Goal: Information Seeking & Learning: Learn about a topic

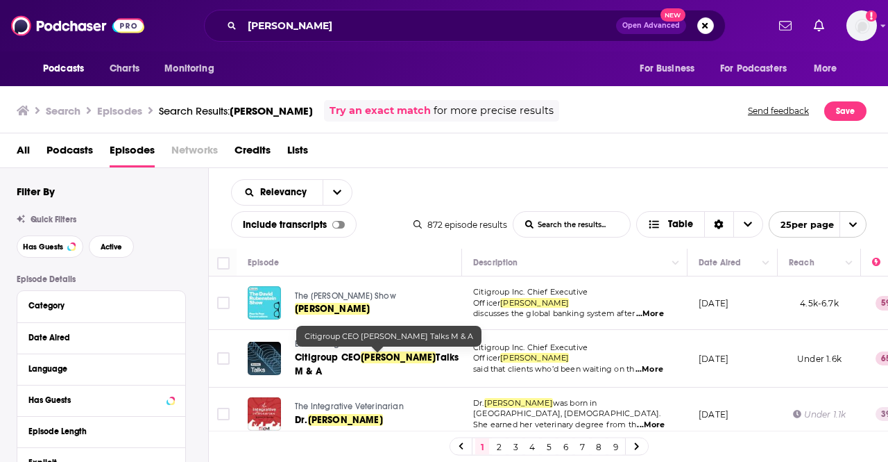
click at [360, 351] on link "Citigroup CEO [PERSON_NAME] Talks M & A" at bounding box center [377, 365] width 165 height 28
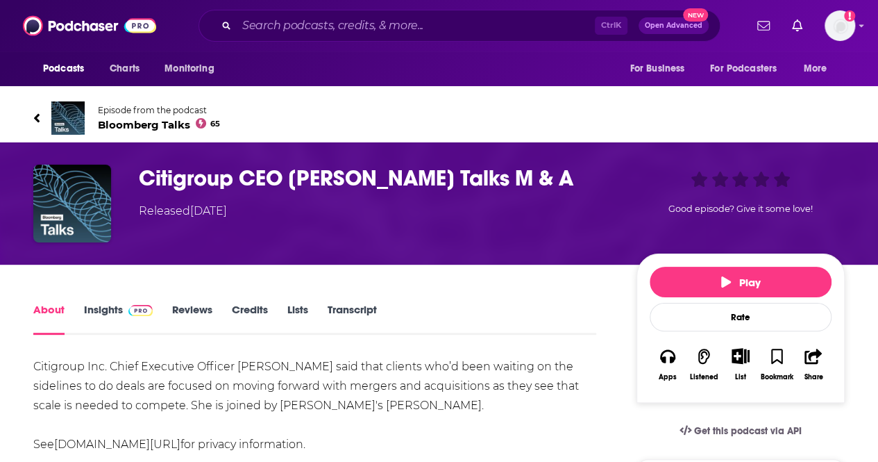
scroll to position [69, 0]
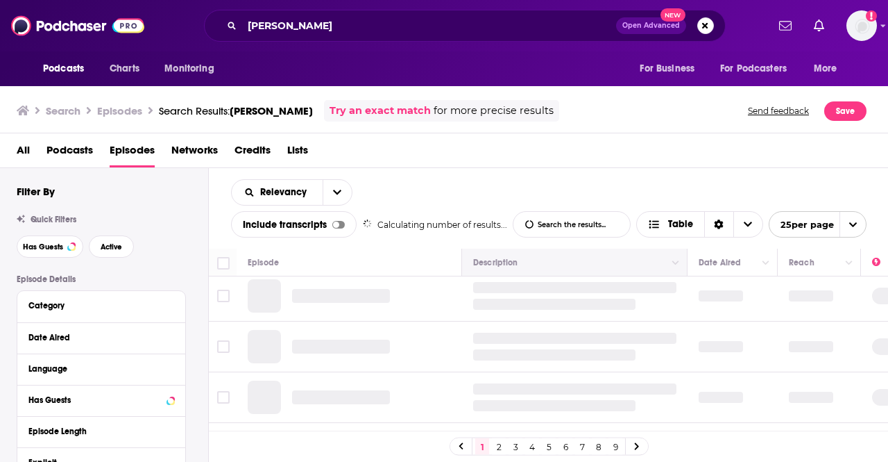
scroll to position [69, 0]
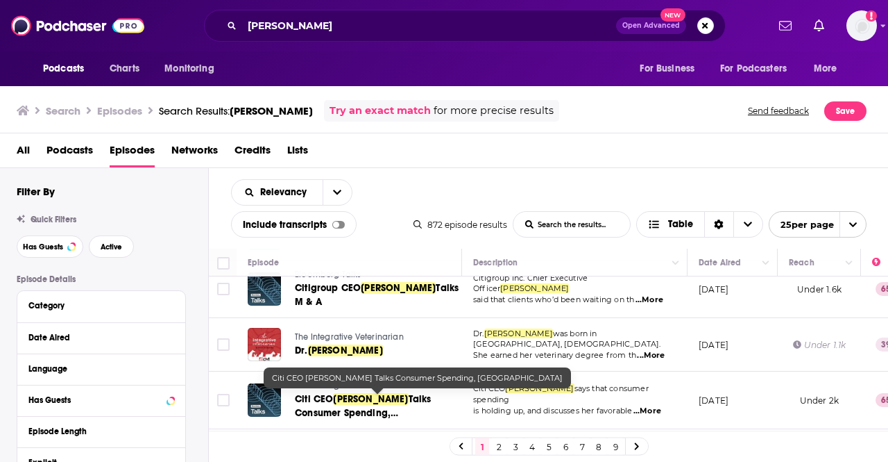
click at [403, 396] on span "Talks Consumer Spending, [GEOGRAPHIC_DATA]" at bounding box center [363, 413] width 136 height 40
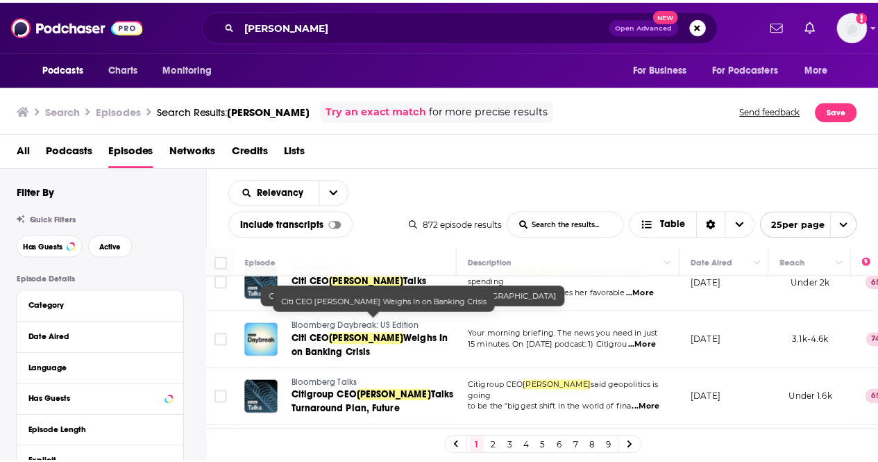
scroll to position [208, 0]
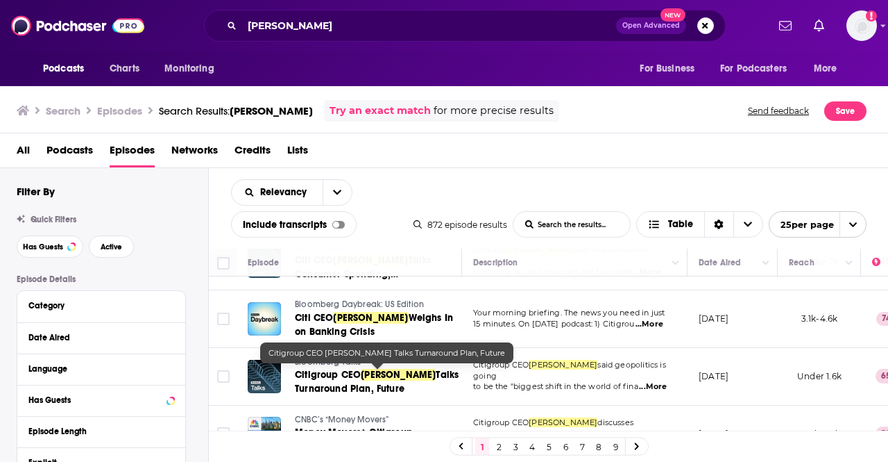
click at [365, 375] on span "[PERSON_NAME]" at bounding box center [398, 375] width 75 height 12
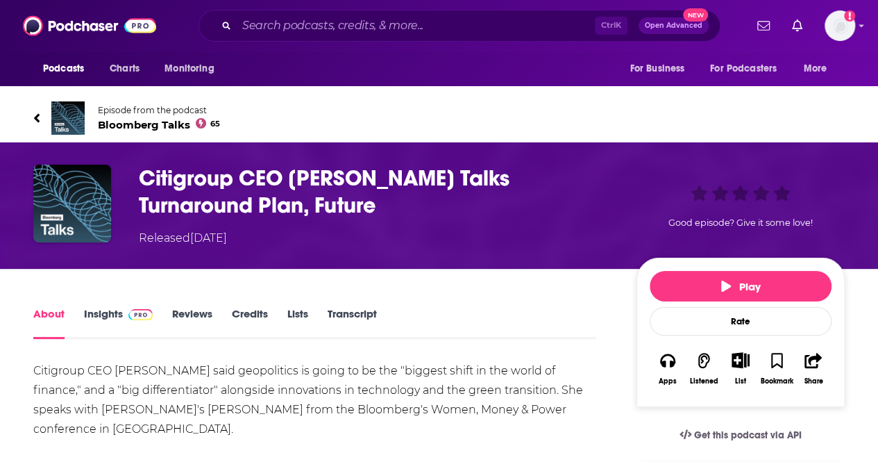
scroll to position [69, 0]
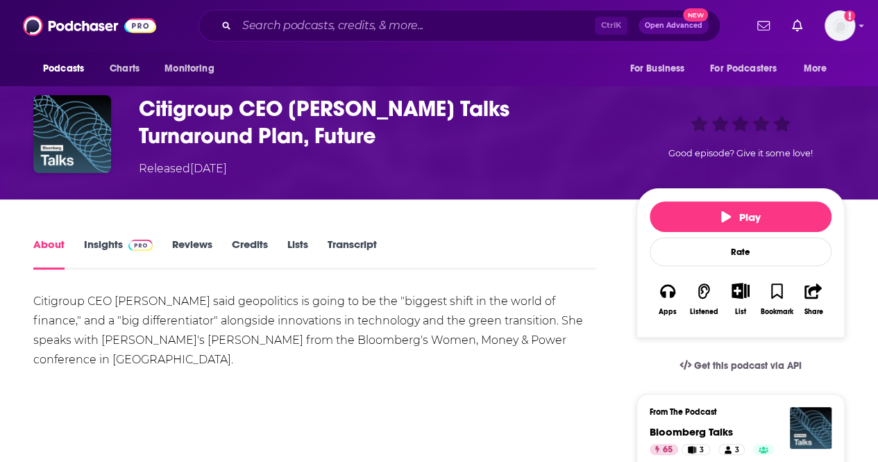
click at [203, 304] on div "Citigroup CEO [PERSON_NAME] said geopolitics is going to be the "biggest shift …" at bounding box center [314, 350] width 563 height 117
